Goal: Information Seeking & Learning: Find specific fact

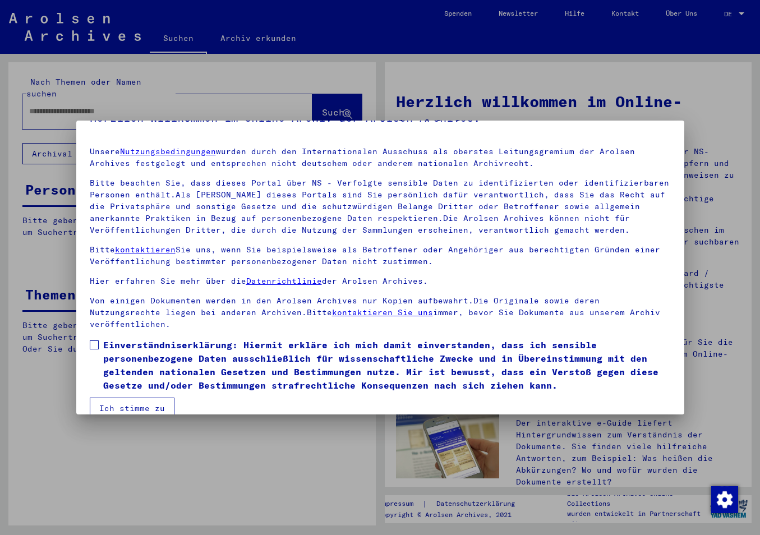
scroll to position [31, 0]
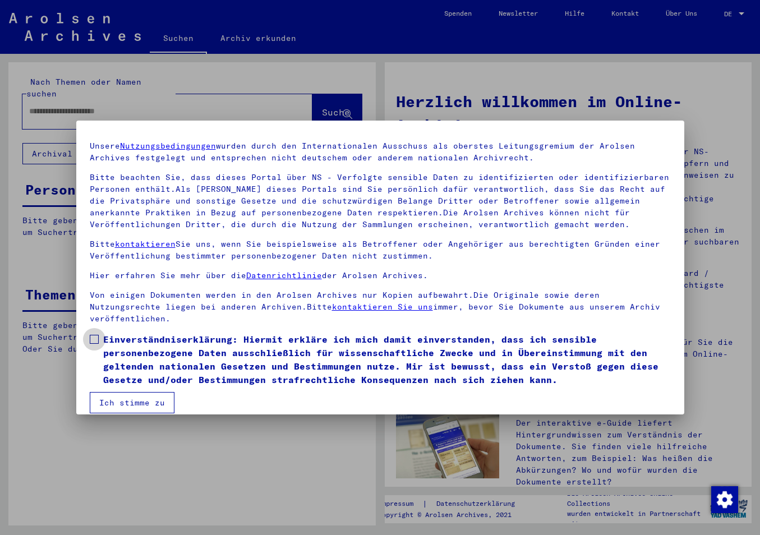
click at [95, 335] on span at bounding box center [94, 339] width 9 height 9
click at [122, 392] on button "Ich stimme zu" at bounding box center [132, 402] width 85 height 21
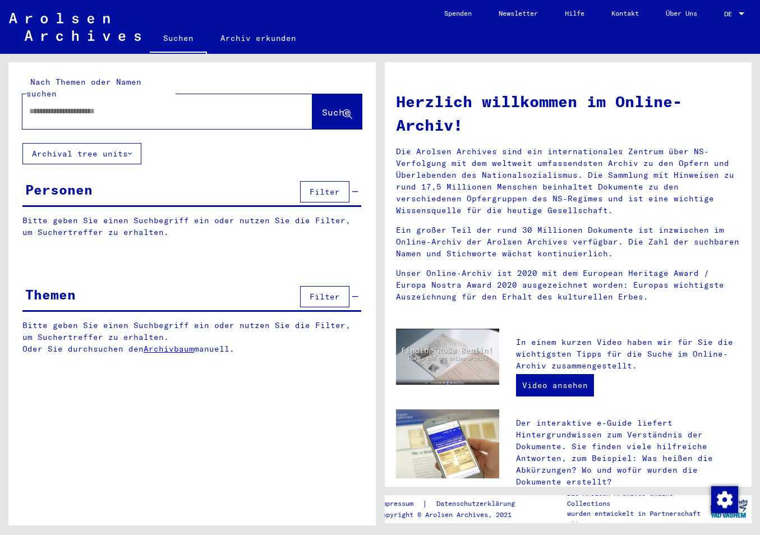
paste input "**********"
drag, startPoint x: 337, startPoint y: 100, endPoint x: 330, endPoint y: 108, distance: 10.7
click at [337, 107] on span "Suche" at bounding box center [336, 112] width 28 height 11
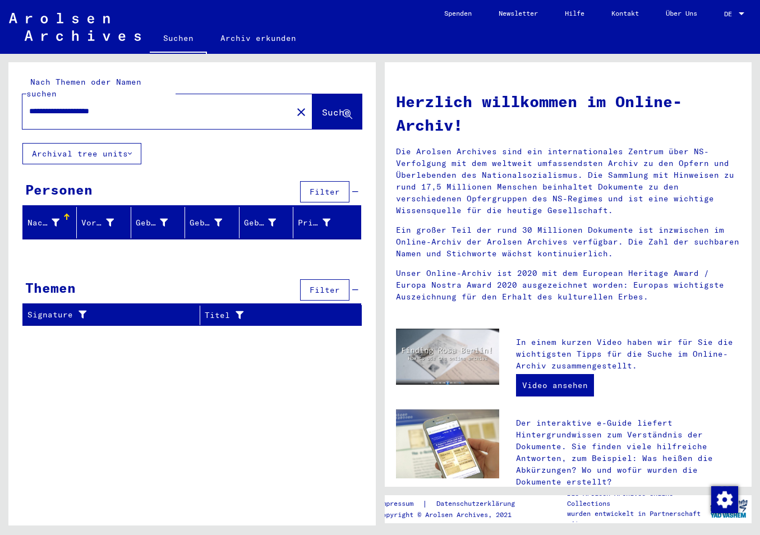
click at [61, 217] on div "Nachname" at bounding box center [44, 223] width 35 height 12
click at [70, 309] on div "Signature" at bounding box center [106, 315] width 158 height 12
click at [120, 255] on div "**********" at bounding box center [191, 198] width 367 height 272
drag, startPoint x: 103, startPoint y: 99, endPoint x: 96, endPoint y: 144, distance: 44.8
click at [29, 109] on input "**********" at bounding box center [154, 111] width 250 height 12
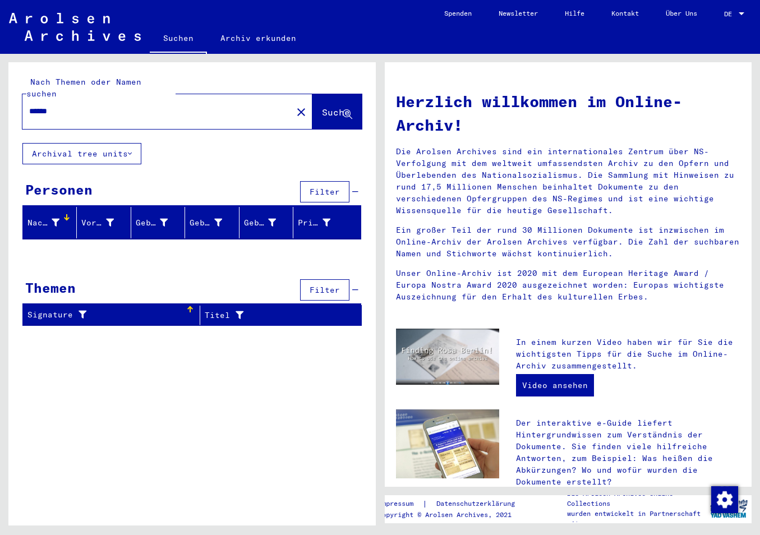
type input "******"
drag, startPoint x: 320, startPoint y: 104, endPoint x: 314, endPoint y: 112, distance: 10.0
click at [322, 107] on span "Suche" at bounding box center [336, 112] width 28 height 11
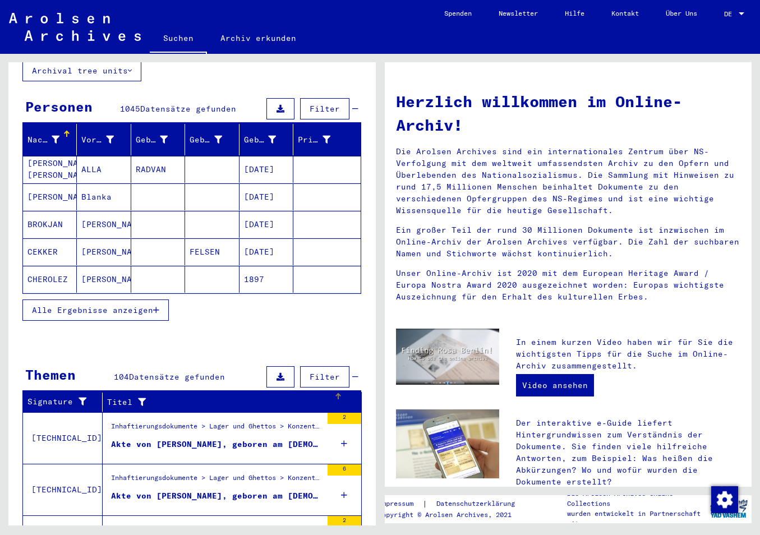
scroll to position [72, 0]
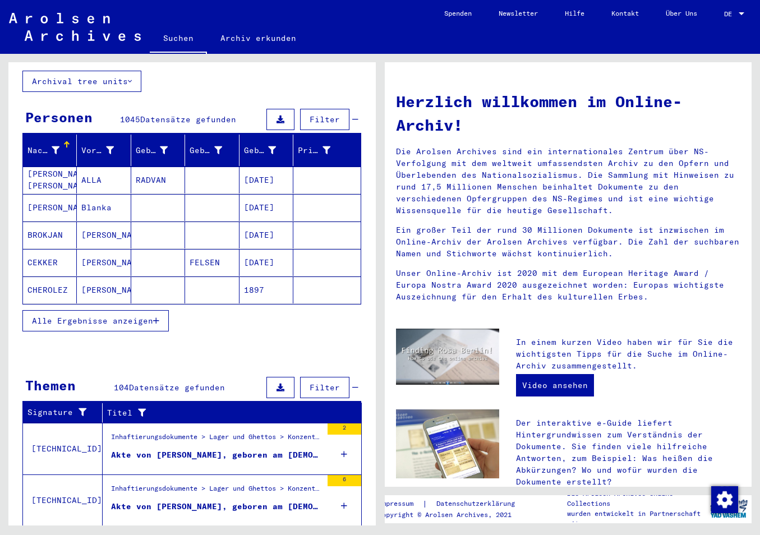
click at [155, 317] on icon "button" at bounding box center [156, 321] width 6 height 8
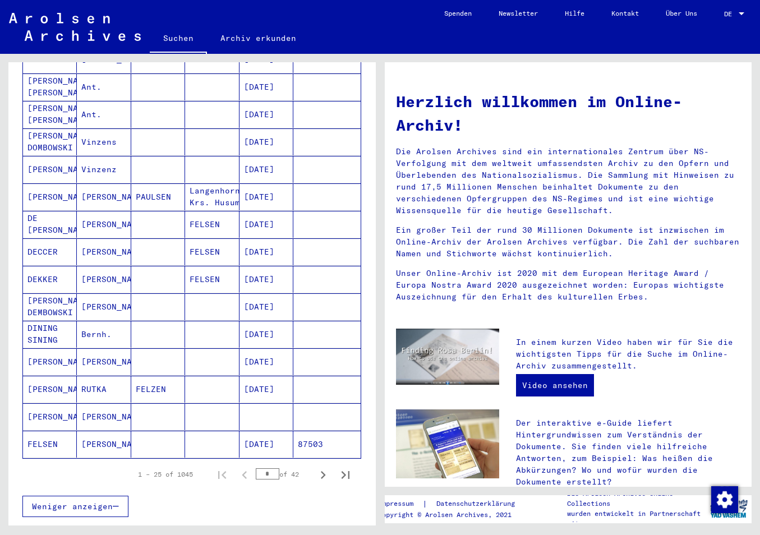
scroll to position [530, 0]
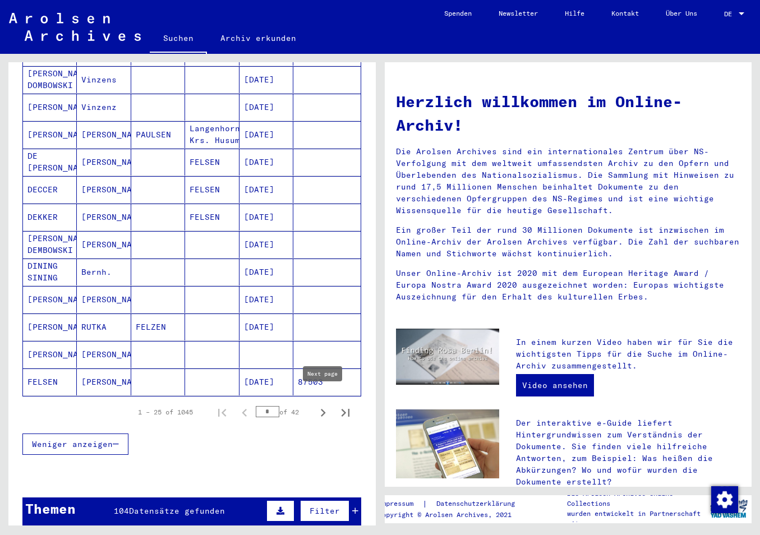
click at [324, 405] on icon "Next page" at bounding box center [323, 413] width 16 height 16
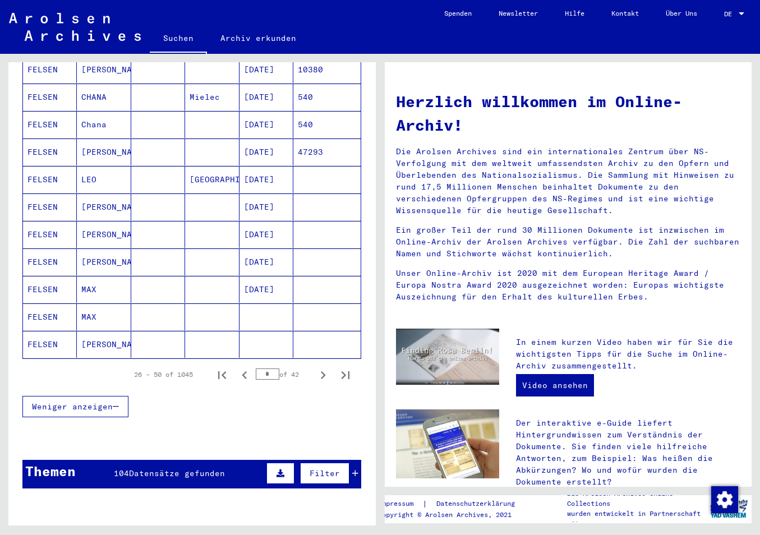
scroll to position [589, 0]
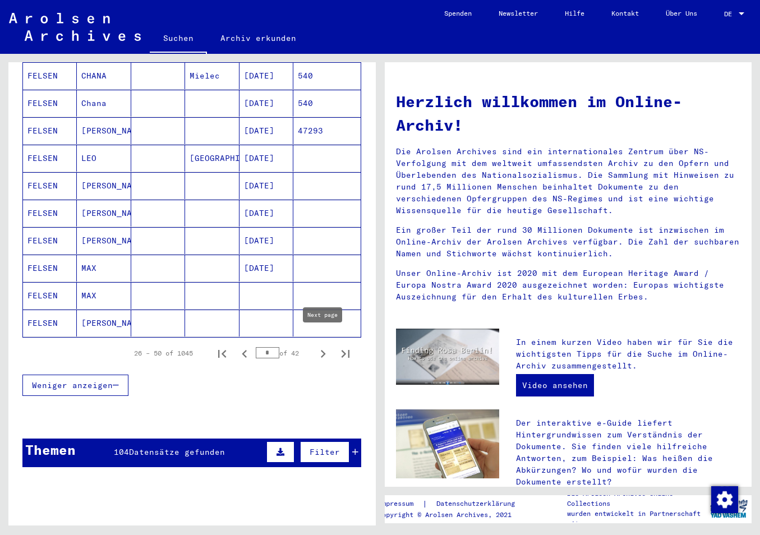
click at [326, 346] on icon "Next page" at bounding box center [323, 354] width 16 height 16
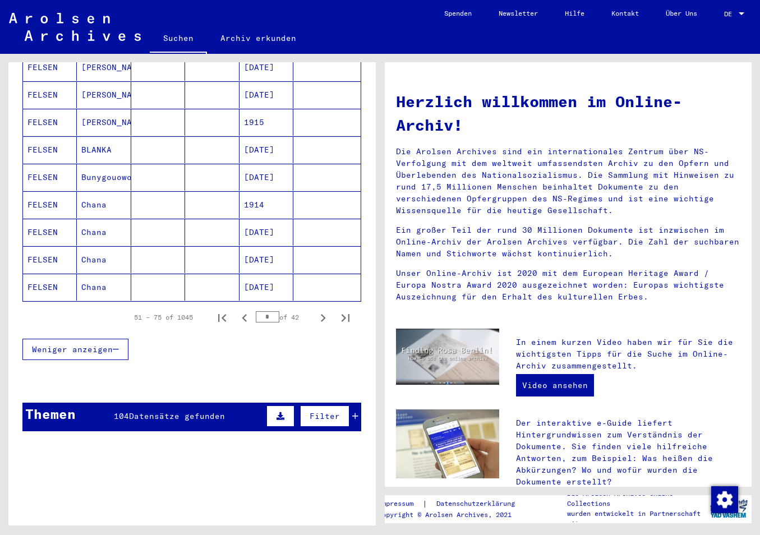
scroll to position [648, 0]
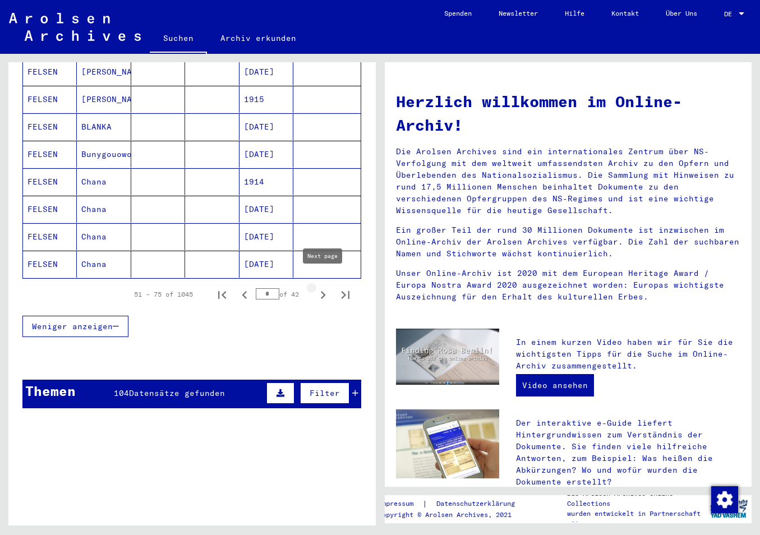
click at [320, 287] on icon "Next page" at bounding box center [323, 295] width 16 height 16
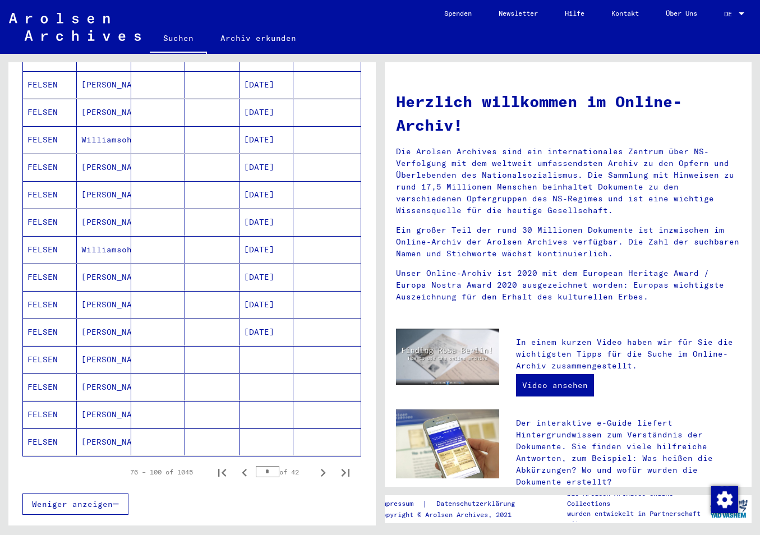
scroll to position [471, 0]
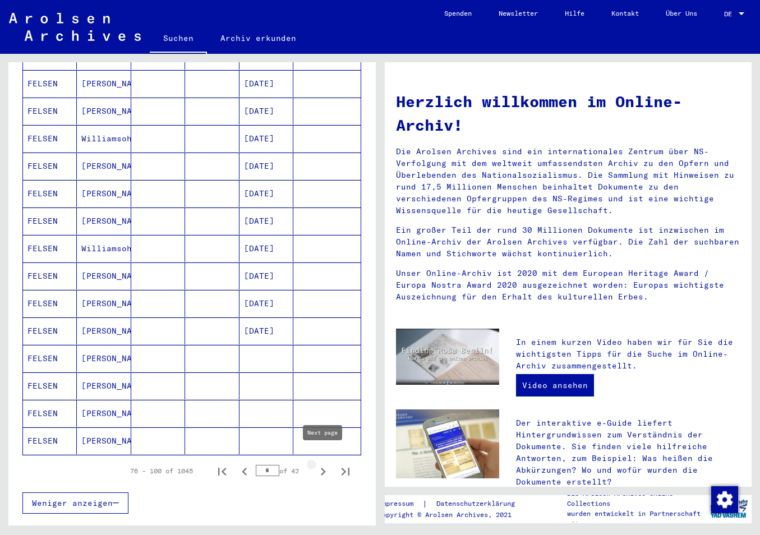
click at [320, 464] on icon "Next page" at bounding box center [323, 472] width 16 height 16
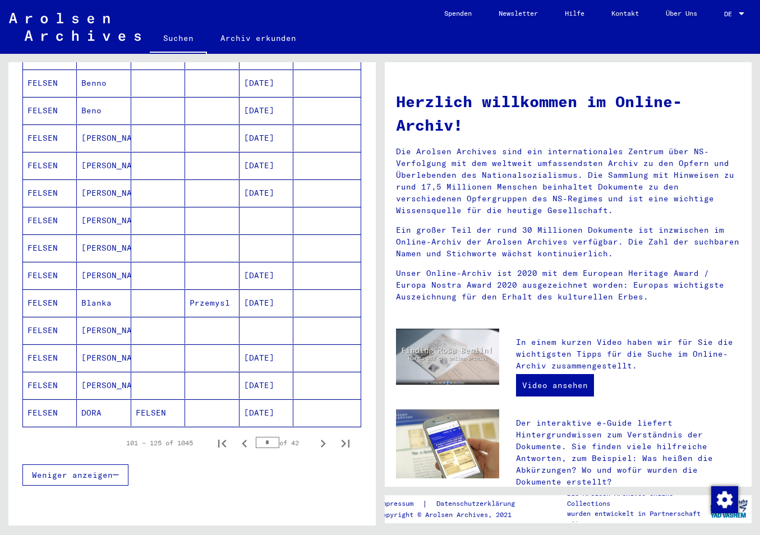
scroll to position [530, 0]
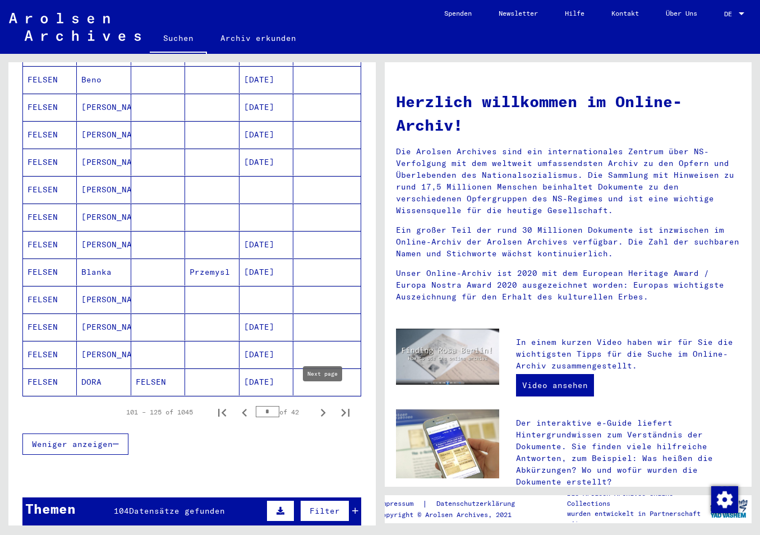
click at [322, 405] on icon "Next page" at bounding box center [323, 413] width 16 height 16
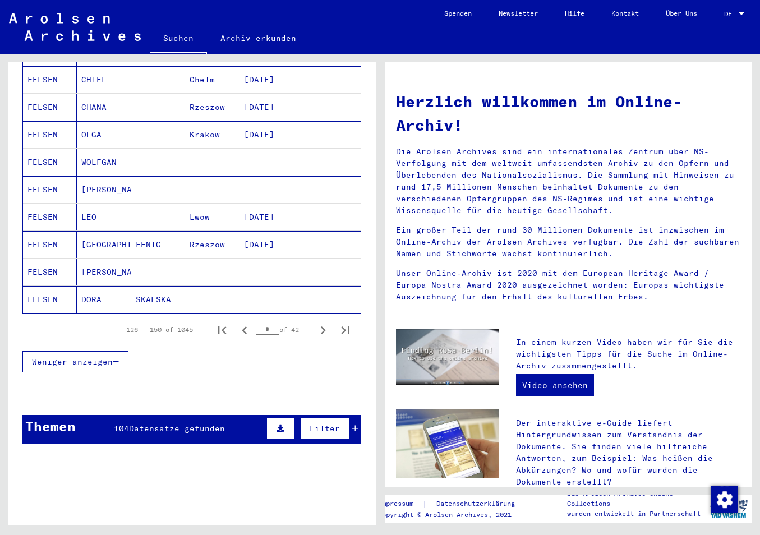
scroll to position [648, 0]
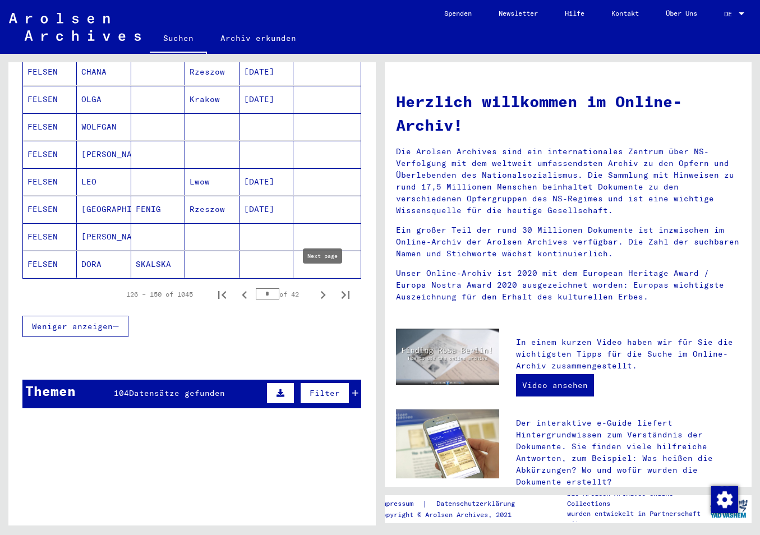
click at [326, 287] on icon "Next page" at bounding box center [323, 295] width 16 height 16
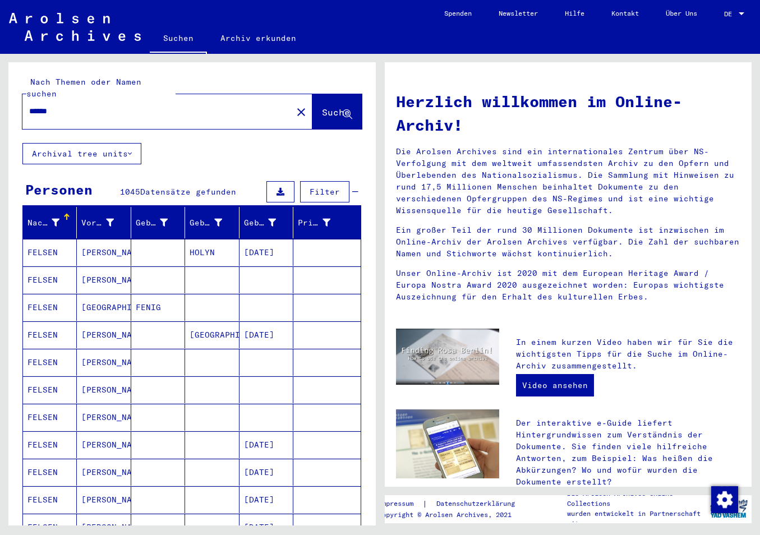
scroll to position [59, 0]
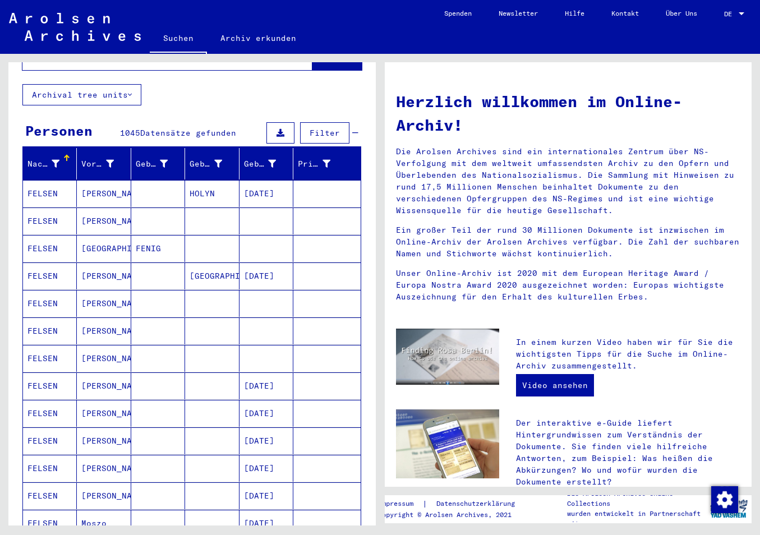
click at [52, 264] on mat-cell "FELSEN" at bounding box center [50, 275] width 54 height 27
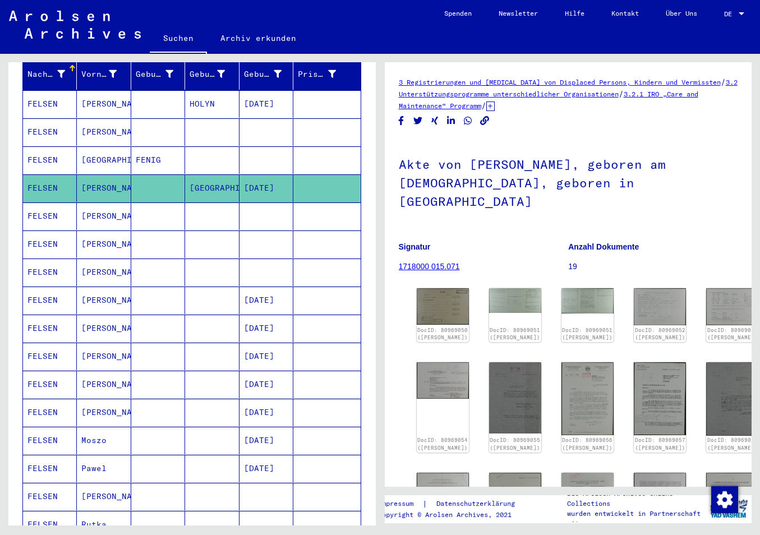
scroll to position [118, 0]
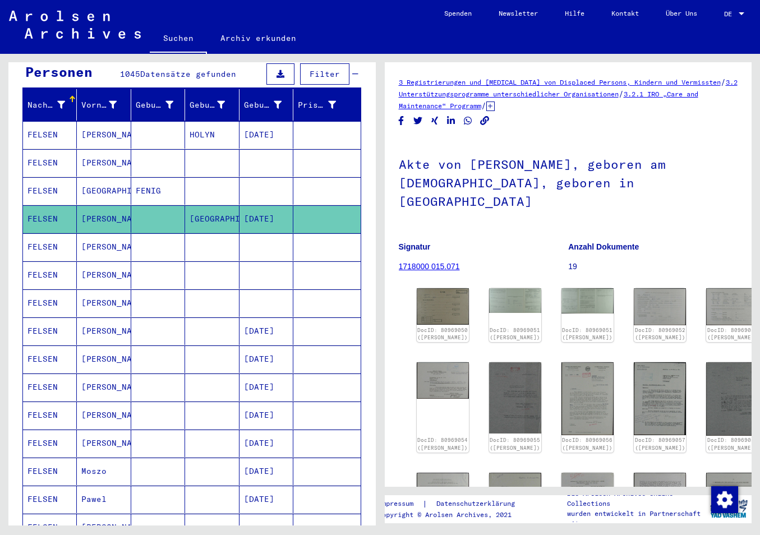
click at [304, 206] on mat-cell at bounding box center [326, 218] width 67 height 27
click at [427, 287] on img at bounding box center [442, 306] width 55 height 38
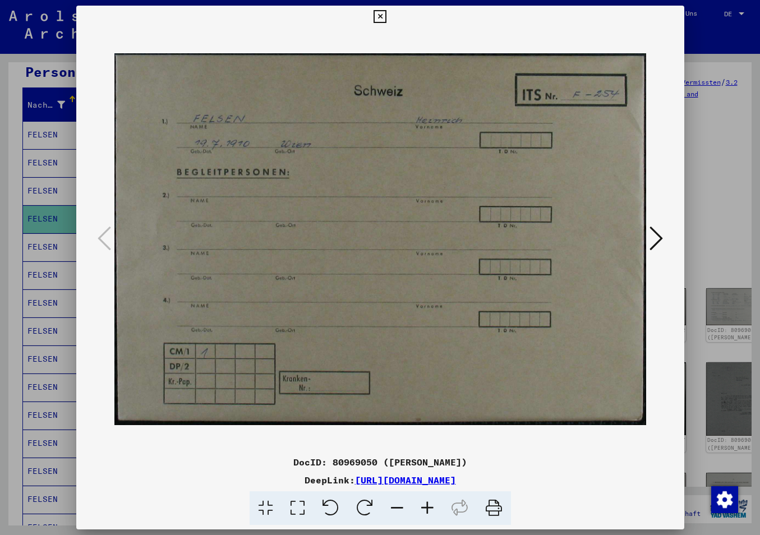
click at [427, 276] on img at bounding box center [380, 239] width 532 height 423
click at [315, 353] on img at bounding box center [380, 239] width 532 height 423
click at [654, 237] on icon at bounding box center [655, 238] width 13 height 27
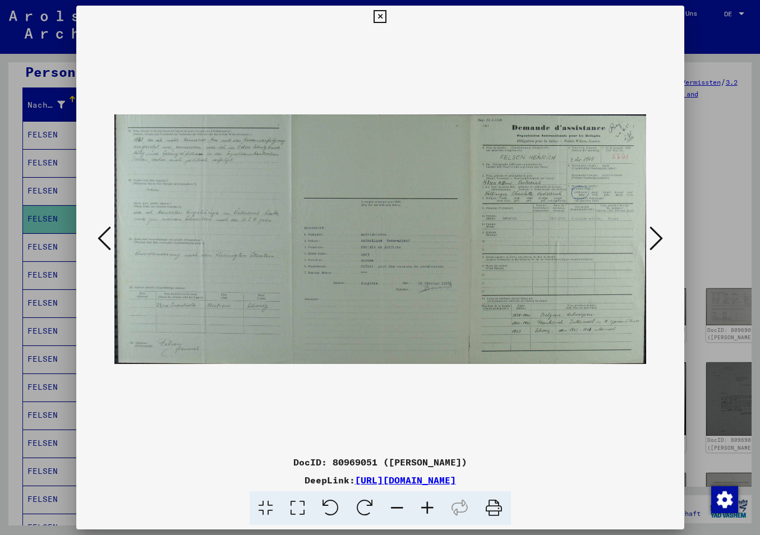
click at [234, 263] on img at bounding box center [380, 239] width 532 height 423
click at [404, 451] on div "DocID: 80969051 ([PERSON_NAME]) DeepLink: [URL][DOMAIN_NAME]" at bounding box center [380, 266] width 608 height 520
drag, startPoint x: 461, startPoint y: 401, endPoint x: 470, endPoint y: 393, distance: 12.3
click at [467, 400] on img at bounding box center [380, 239] width 532 height 423
drag, startPoint x: 676, startPoint y: 11, endPoint x: 656, endPoint y: 20, distance: 21.8
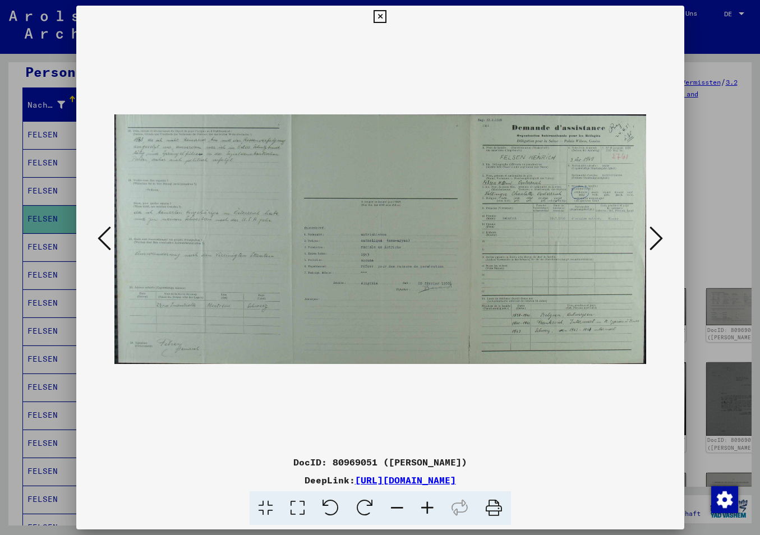
click at [386, 12] on icon at bounding box center [379, 16] width 13 height 13
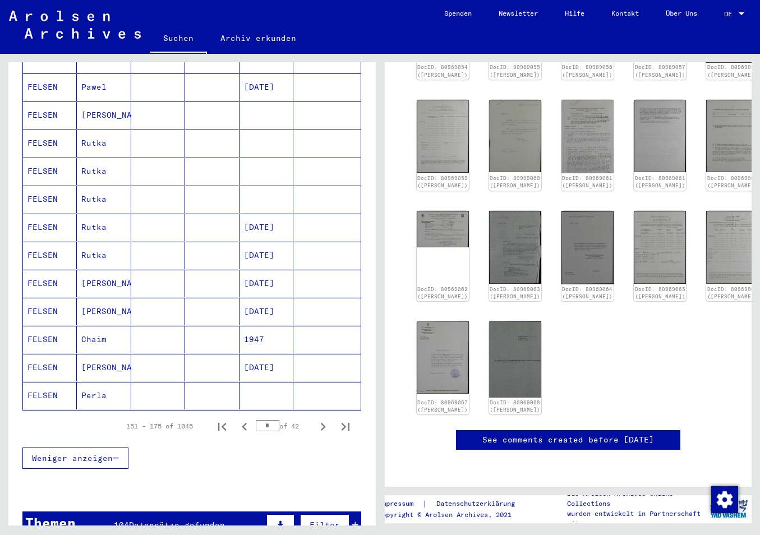
scroll to position [589, 0]
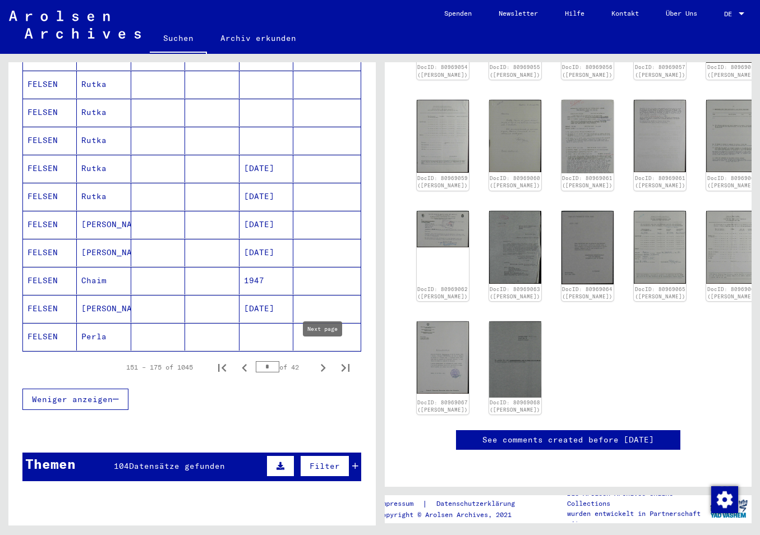
click at [323, 364] on icon "Next page" at bounding box center [323, 368] width 5 height 8
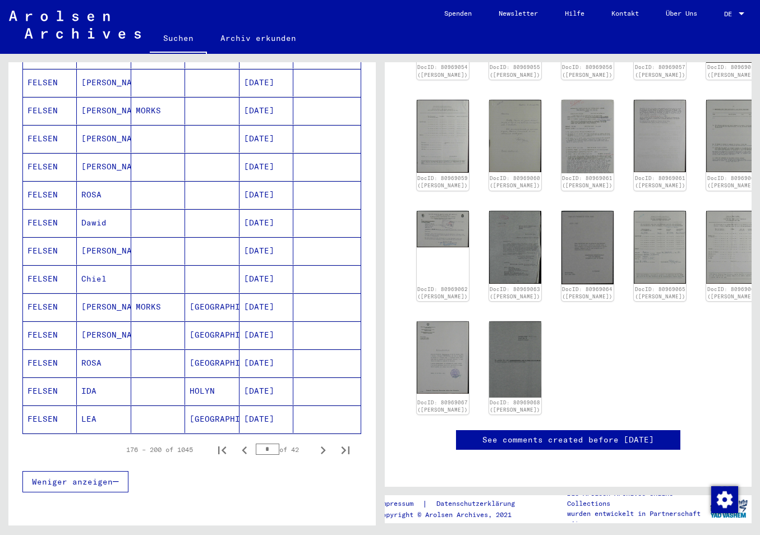
scroll to position [530, 0]
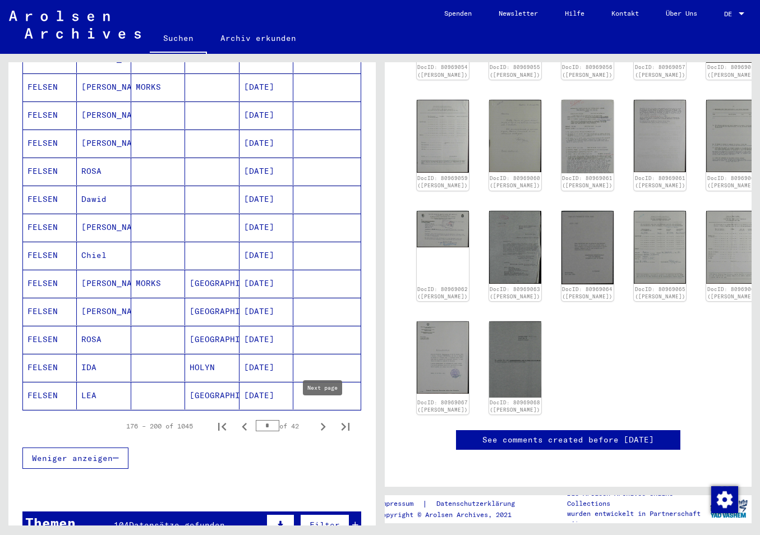
click at [317, 419] on icon "Next page" at bounding box center [323, 427] width 16 height 16
type input "*"
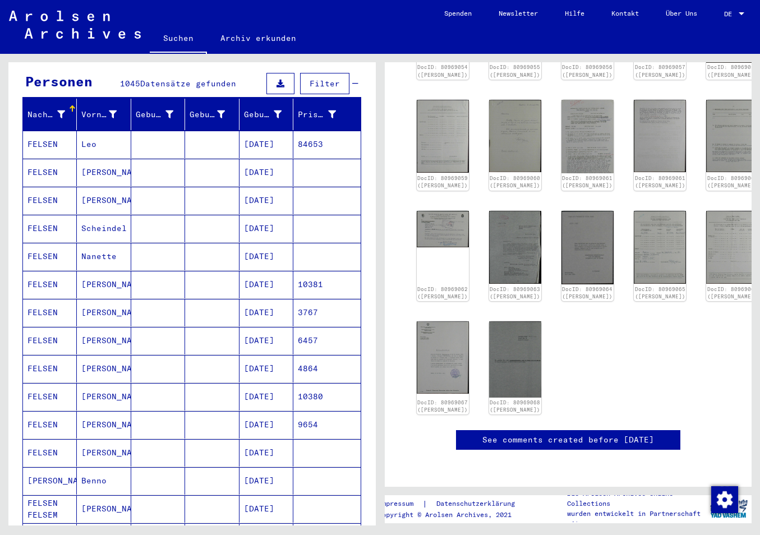
scroll to position [118, 0]
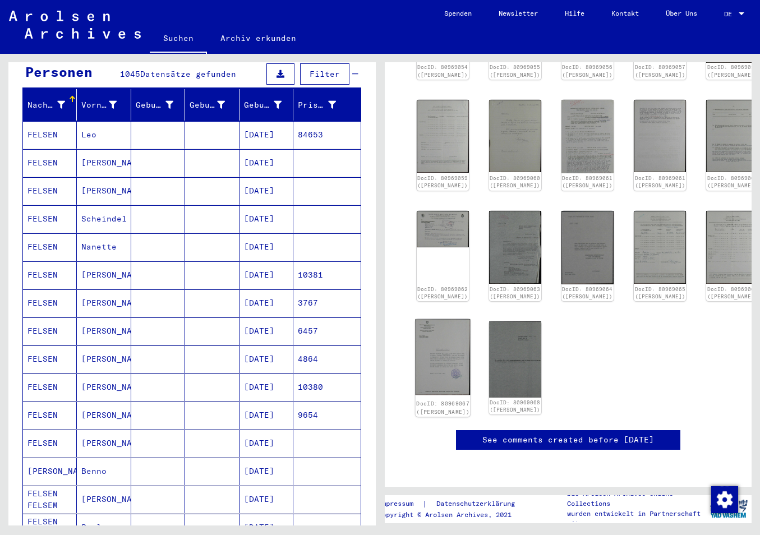
click at [439, 319] on img at bounding box center [442, 357] width 55 height 76
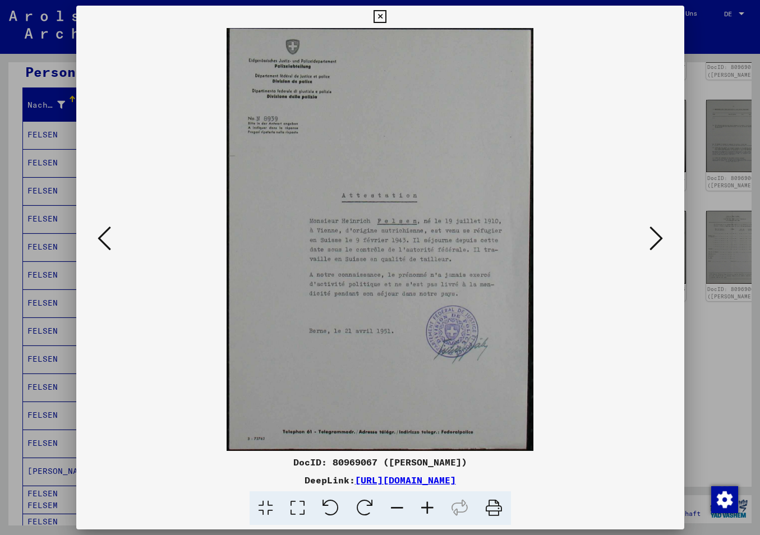
click at [313, 343] on img at bounding box center [380, 239] width 532 height 423
click at [110, 237] on button at bounding box center [104, 239] width 20 height 32
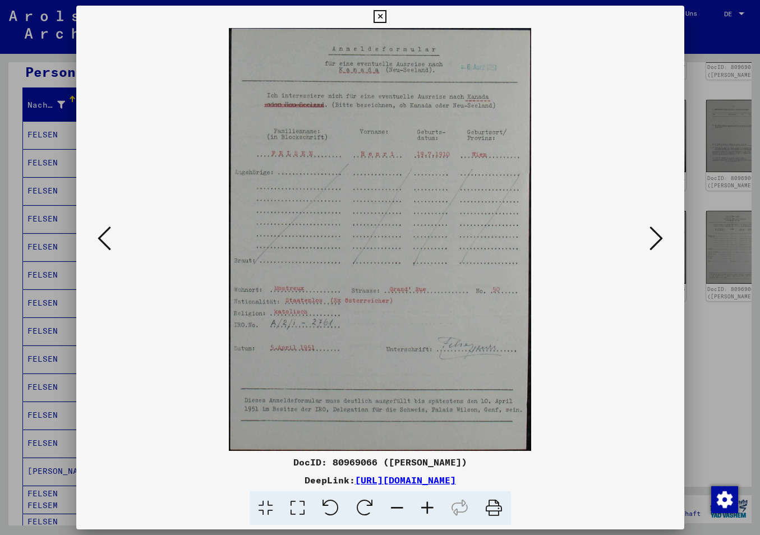
click at [664, 234] on button at bounding box center [656, 239] width 20 height 32
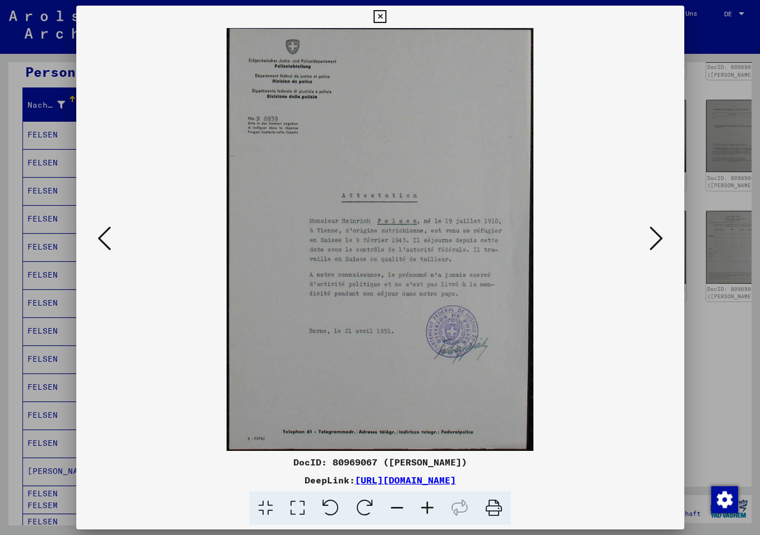
click at [331, 339] on img at bounding box center [380, 239] width 532 height 423
click at [108, 243] on icon at bounding box center [104, 238] width 13 height 27
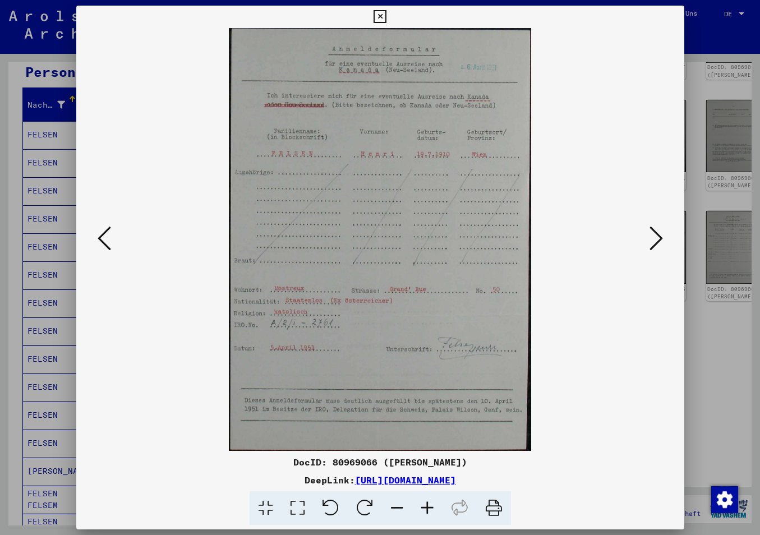
click at [107, 242] on icon at bounding box center [104, 238] width 13 height 27
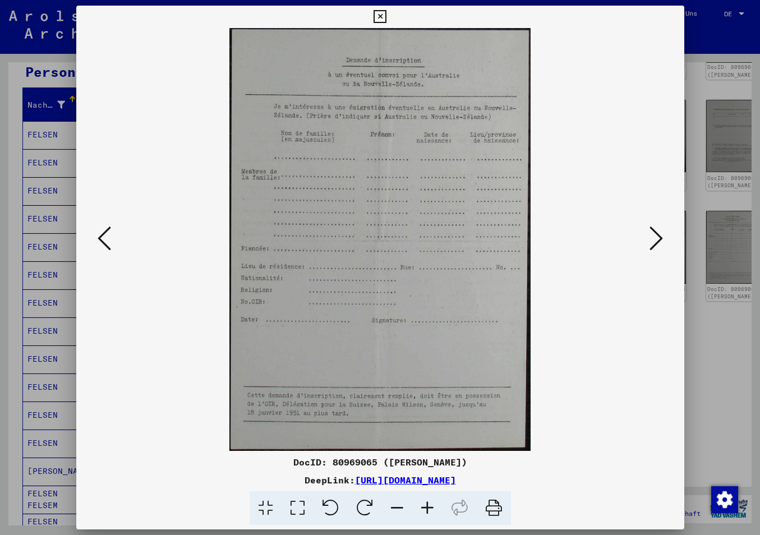
click at [107, 242] on icon at bounding box center [104, 238] width 13 height 27
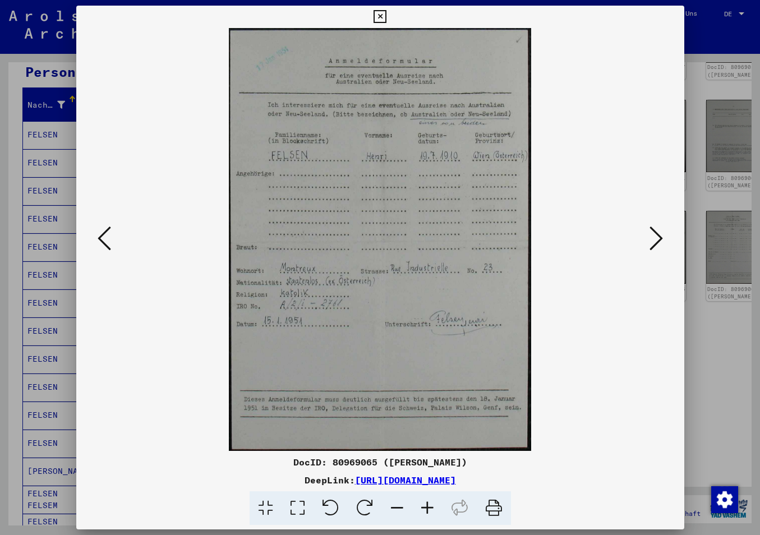
click at [106, 242] on icon at bounding box center [104, 238] width 13 height 27
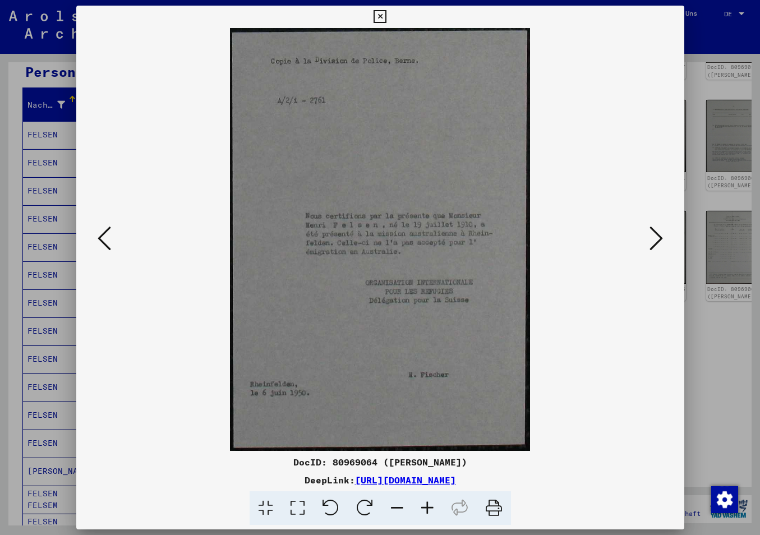
click at [105, 242] on icon at bounding box center [104, 238] width 13 height 27
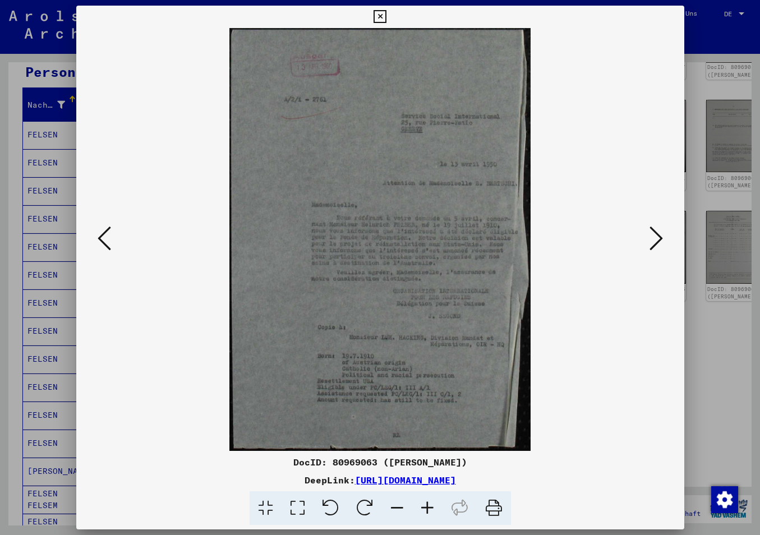
click at [105, 241] on icon at bounding box center [104, 238] width 13 height 27
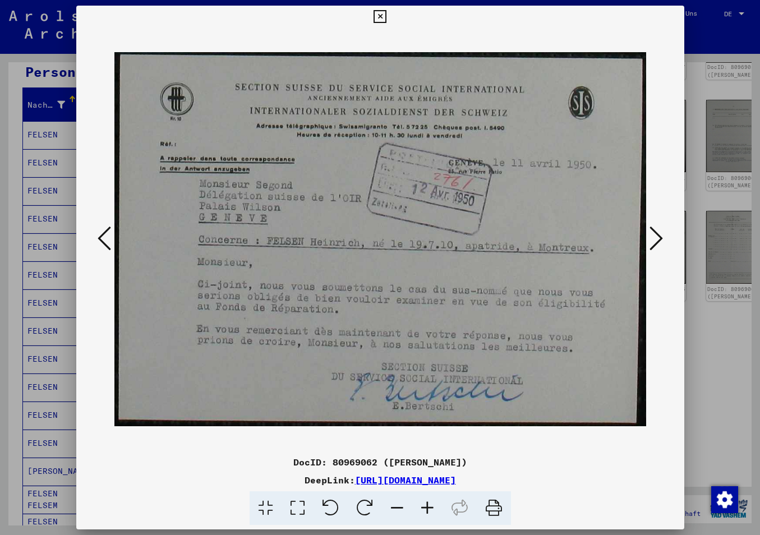
click at [559, 461] on div "DocID: 80969062 ([PERSON_NAME])" at bounding box center [380, 461] width 608 height 13
click at [663, 241] on icon at bounding box center [655, 238] width 13 height 27
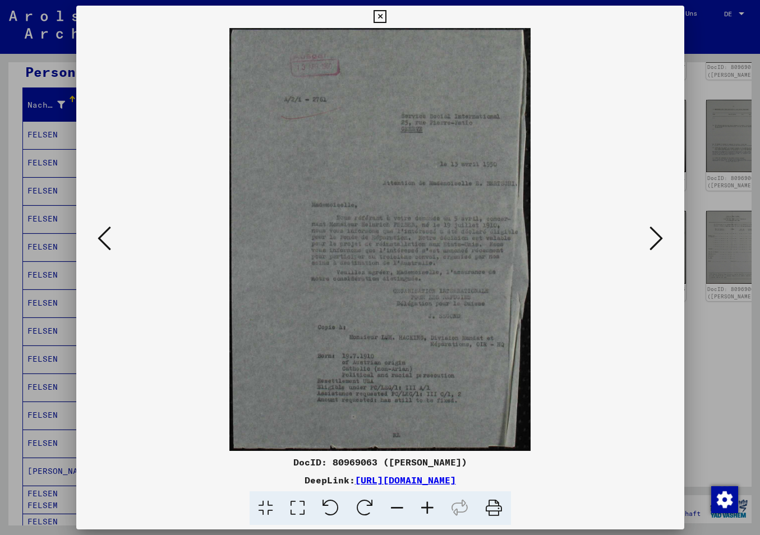
click at [663, 240] on icon at bounding box center [655, 238] width 13 height 27
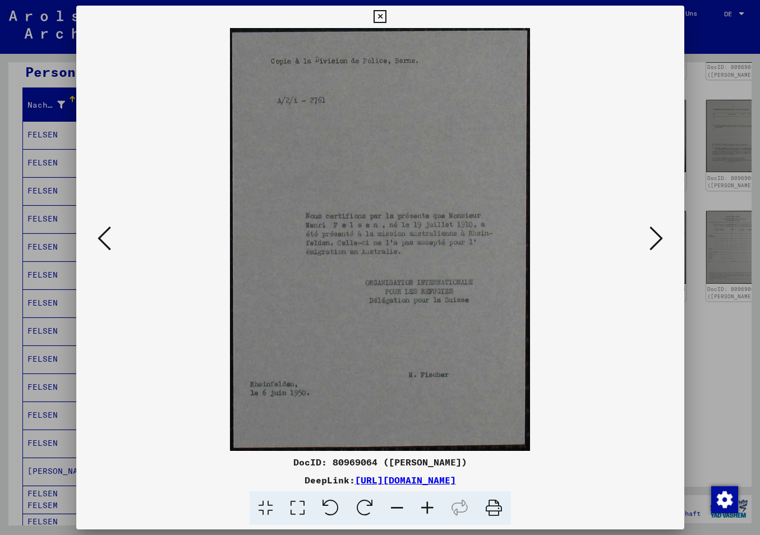
click at [663, 239] on icon at bounding box center [655, 238] width 13 height 27
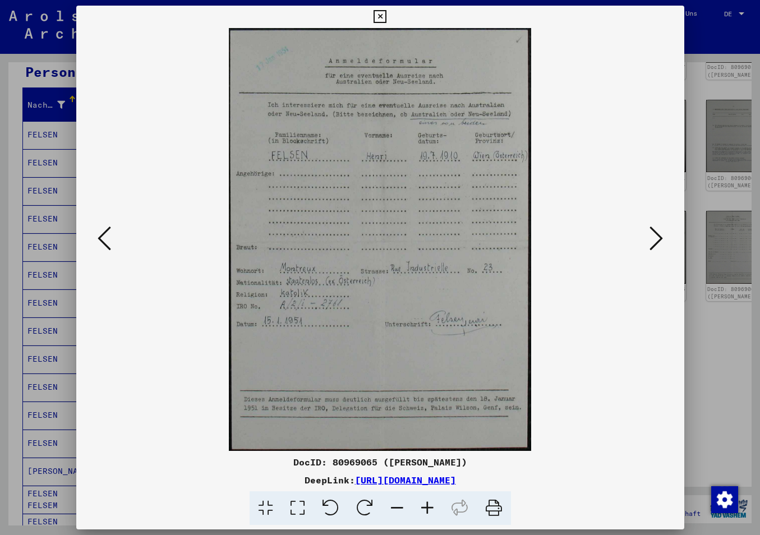
click at [663, 239] on icon at bounding box center [655, 238] width 13 height 27
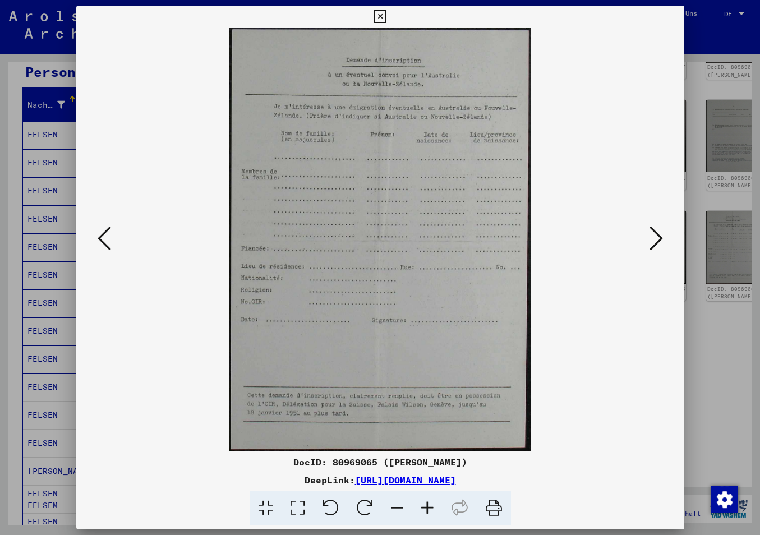
click at [663, 239] on icon at bounding box center [655, 238] width 13 height 27
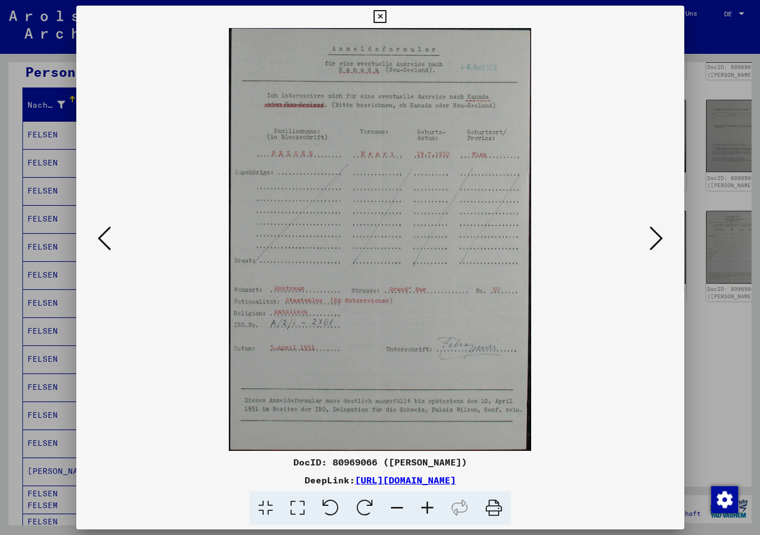
click at [663, 239] on icon at bounding box center [655, 238] width 13 height 27
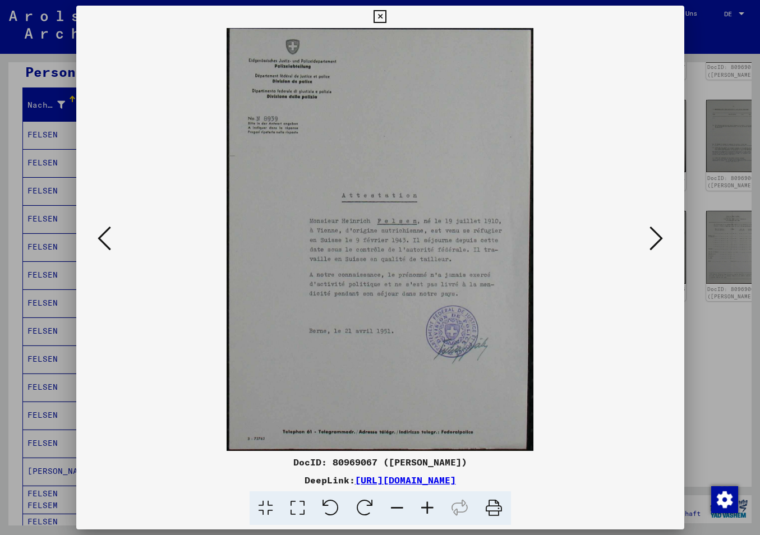
click at [663, 239] on icon at bounding box center [655, 238] width 13 height 27
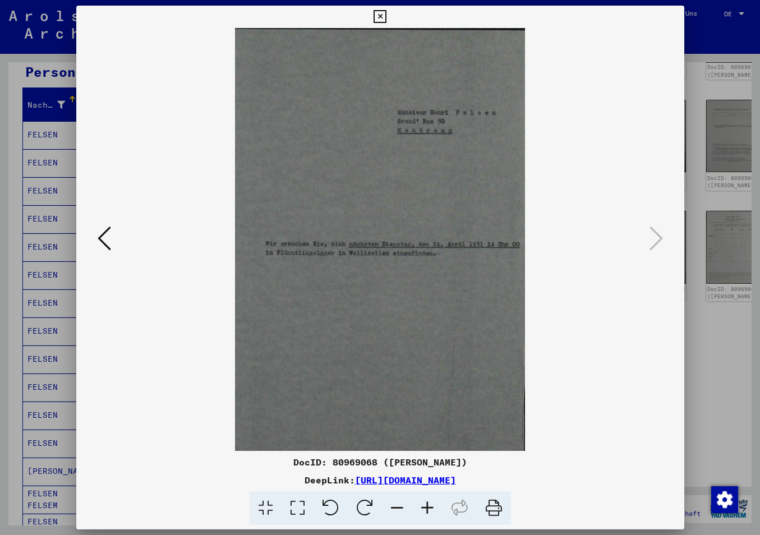
click at [386, 14] on icon at bounding box center [379, 16] width 13 height 13
